Goal: Information Seeking & Learning: Learn about a topic

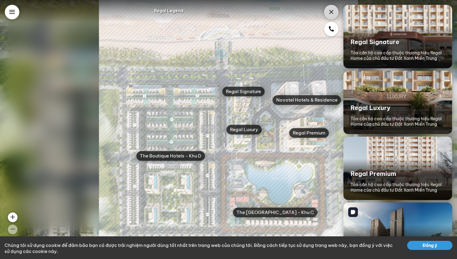
click at [422, 245] on button "Đồng ý" at bounding box center [429, 245] width 45 height 9
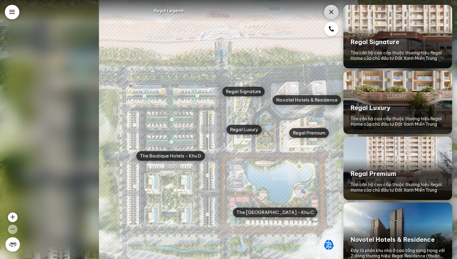
click at [13, 244] on div at bounding box center [12, 244] width 7 height 7
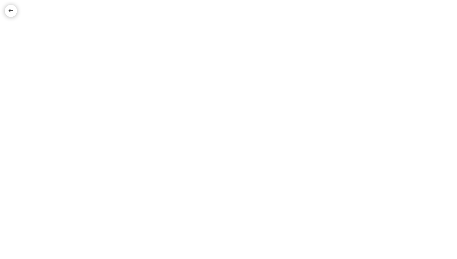
click at [9, 10] on div at bounding box center [10, 10] width 7 height 7
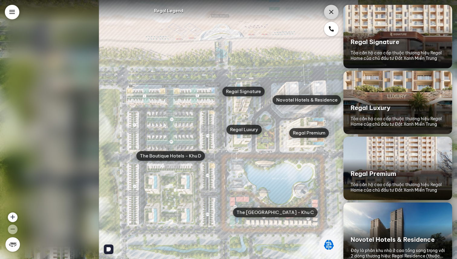
click at [284, 201] on img at bounding box center [228, 129] width 259 height 259
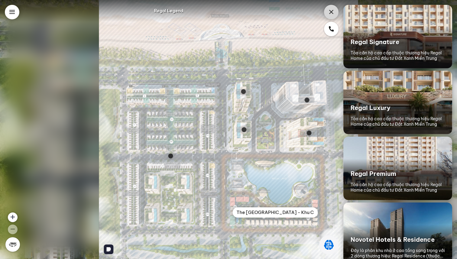
click at [287, 213] on div "The Villas Lake Boutique - Khu C" at bounding box center [275, 213] width 85 height 10
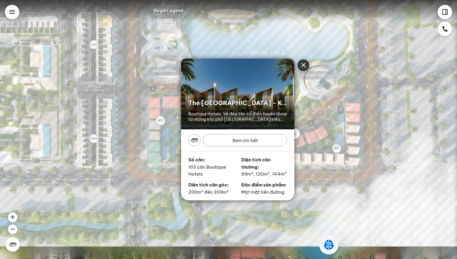
click at [444, 11] on div "The Villas Lake Boutique - Khu C Boutique Hotels: Vẻ đẹp tân cổ điển huyền thoạ…" at bounding box center [228, 129] width 457 height 259
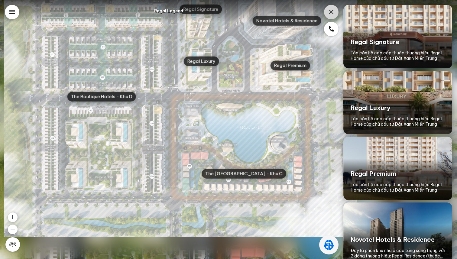
click at [13, 14] on icon at bounding box center [11, 11] width 7 height 7
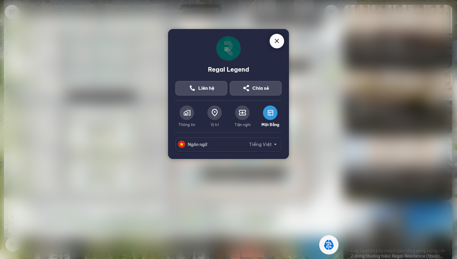
click at [191, 110] on div at bounding box center [187, 113] width 15 height 15
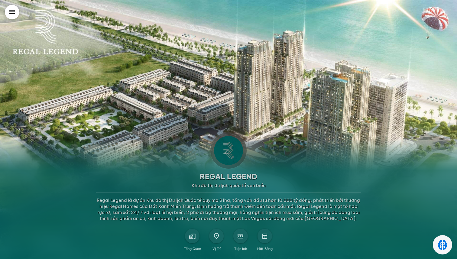
click at [15, 13] on icon at bounding box center [11, 11] width 7 height 7
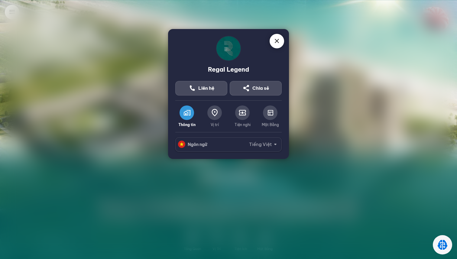
click at [275, 44] on icon at bounding box center [276, 41] width 7 height 7
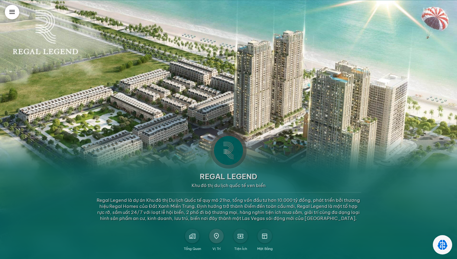
click at [217, 236] on span at bounding box center [217, 236] width 6 height 6
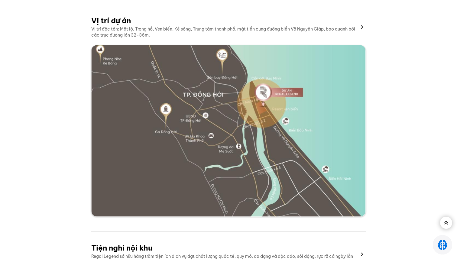
scroll to position [946, 0]
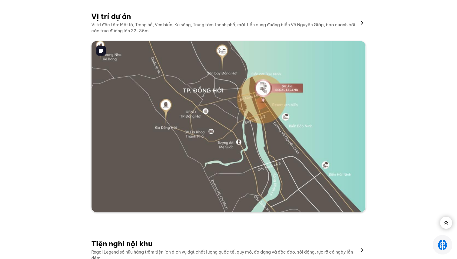
click at [272, 137] on img at bounding box center [228, 127] width 274 height 172
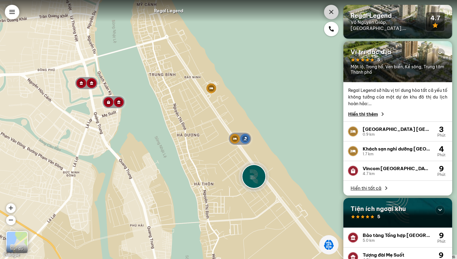
click at [332, 11] on icon at bounding box center [331, 11] width 7 height 7
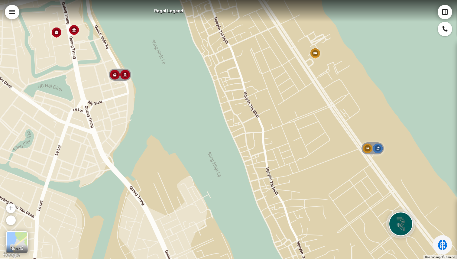
click at [438, 10] on div at bounding box center [445, 12] width 15 height 15
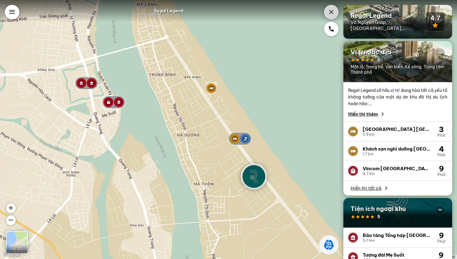
click at [371, 168] on div "Vincom Plaza Đồng Hới" at bounding box center [397, 169] width 68 height 6
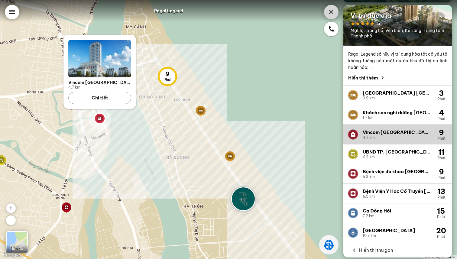
click at [388, 116] on div "1.7 km" at bounding box center [397, 118] width 68 height 4
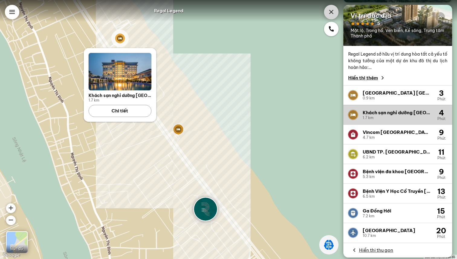
click at [380, 232] on div "Sân bay Đồng Hới" at bounding box center [396, 231] width 67 height 6
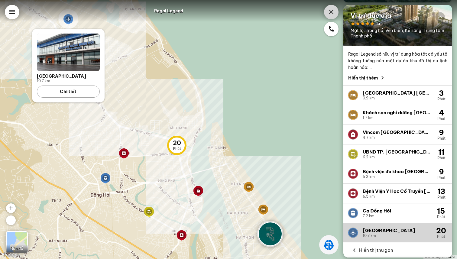
click at [382, 214] on div "7.2 km" at bounding box center [396, 216] width 67 height 4
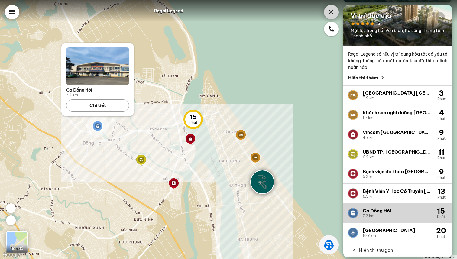
drag, startPoint x: 266, startPoint y: 116, endPoint x: 283, endPoint y: 145, distance: 33.6
click at [283, 145] on div "15 Phút Ga Đồng Hới 7.2 km Chi tiết" at bounding box center [228, 129] width 457 height 259
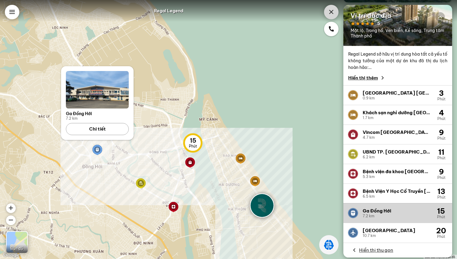
drag, startPoint x: 256, startPoint y: 108, endPoint x: 247, endPoint y: 118, distance: 13.6
click at [247, 118] on div "15 Phút Ga Đồng Hới 7.2 km Chi tiết" at bounding box center [228, 129] width 457 height 259
click at [328, 13] on icon at bounding box center [331, 11] width 7 height 7
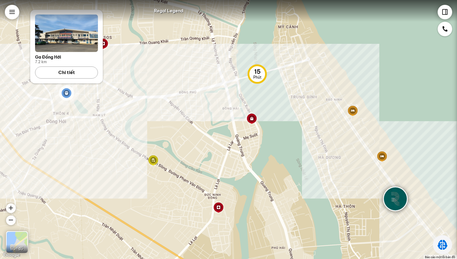
click at [14, 11] on icon at bounding box center [11, 11] width 7 height 7
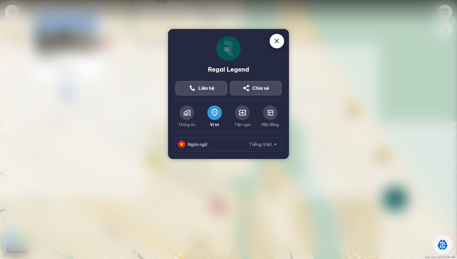
click at [240, 115] on icon at bounding box center [242, 112] width 7 height 7
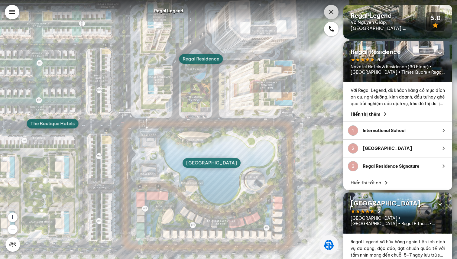
drag, startPoint x: 266, startPoint y: 158, endPoint x: 245, endPoint y: 146, distance: 24.1
click at [245, 146] on img at bounding box center [133, 79] width 431 height 431
click at [213, 165] on div "Regal Lake" at bounding box center [211, 163] width 58 height 10
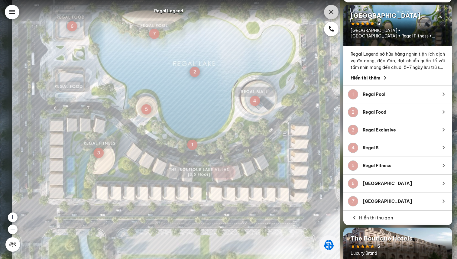
drag, startPoint x: 258, startPoint y: 165, endPoint x: 261, endPoint y: 170, distance: 6.1
click at [261, 170] on img at bounding box center [176, 105] width 329 height 329
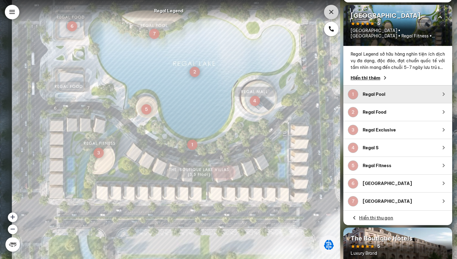
click at [390, 99] on div "1 Regal Pool" at bounding box center [398, 94] width 109 height 18
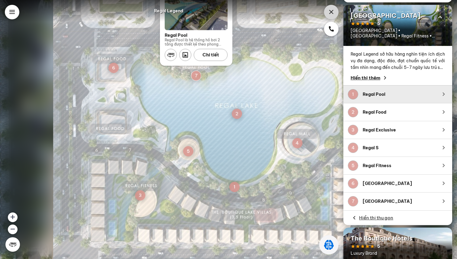
click at [185, 151] on div "5" at bounding box center [188, 151] width 10 height 10
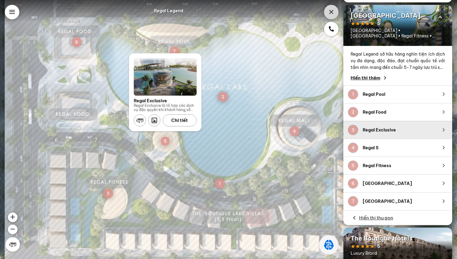
drag, startPoint x: 276, startPoint y: 153, endPoint x: 249, endPoint y: 154, distance: 27.5
click at [249, 154] on img at bounding box center [201, 136] width 392 height 392
click at [6, 12] on div at bounding box center [12, 12] width 15 height 15
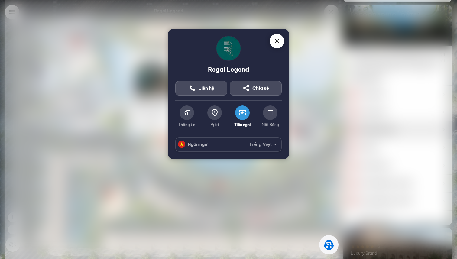
click at [274, 114] on icon at bounding box center [270, 112] width 7 height 7
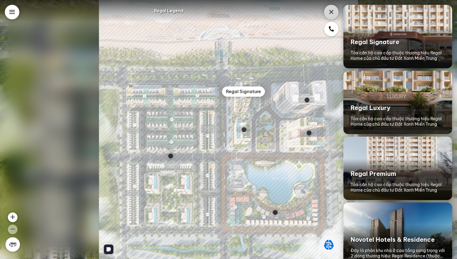
click at [245, 95] on div "Regal Signature" at bounding box center [243, 92] width 43 height 10
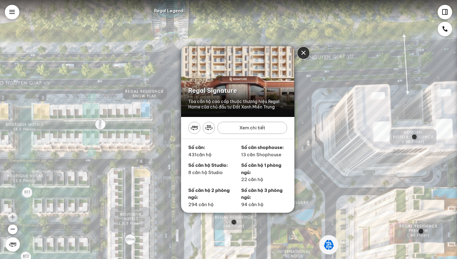
click at [239, 126] on div "Xem chi tiết" at bounding box center [252, 128] width 70 height 12
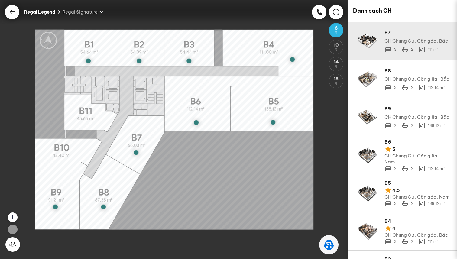
click at [368, 45] on img at bounding box center [367, 40] width 19 height 19
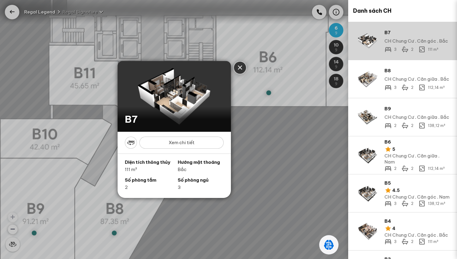
click at [131, 139] on div at bounding box center [131, 143] width 12 height 12
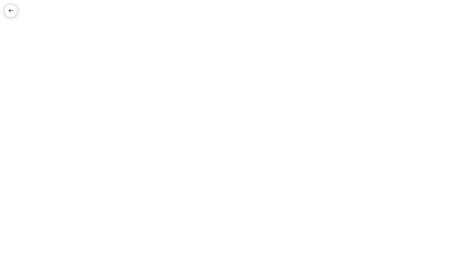
click at [13, 10] on div at bounding box center [10, 10] width 7 height 7
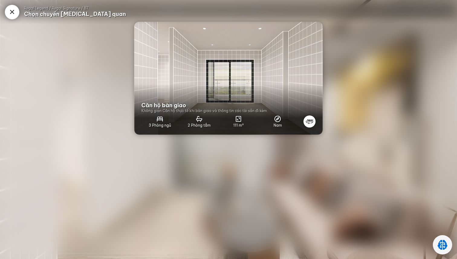
click at [13, 10] on icon at bounding box center [11, 11] width 7 height 7
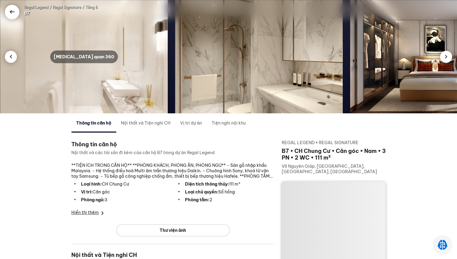
click at [13, 10] on icon at bounding box center [11, 11] width 7 height 7
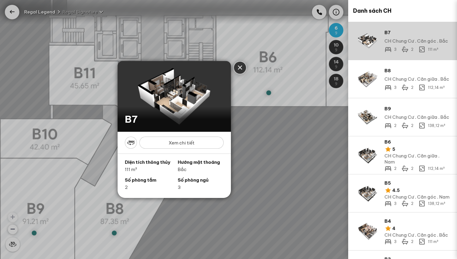
click at [16, 12] on div "B7 B7 Xem chi tiết Diện tích thông thủy 111 m² Hướng mặt thoáng Bắc Số phòng tắ…" at bounding box center [174, 129] width 348 height 259
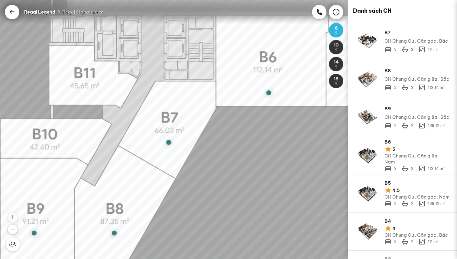
click at [16, 12] on div at bounding box center [12, 12] width 15 height 15
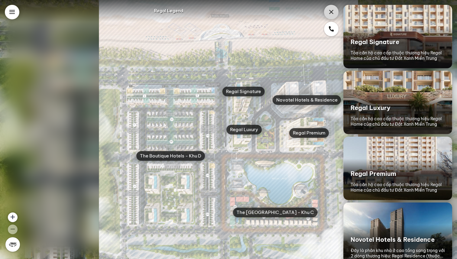
click at [16, 12] on div at bounding box center [12, 12] width 15 height 15
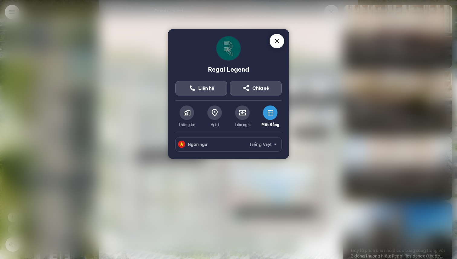
click at [187, 112] on icon at bounding box center [186, 112] width 7 height 7
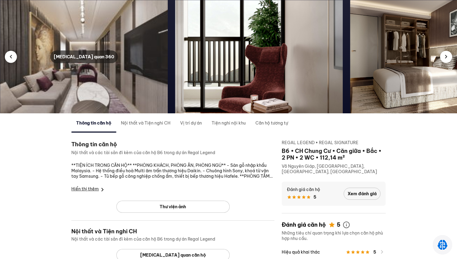
click at [90, 55] on div "[MEDICAL_DATA] quan 360" at bounding box center [84, 57] width 68 height 13
